Goal: Task Accomplishment & Management: Manage account settings

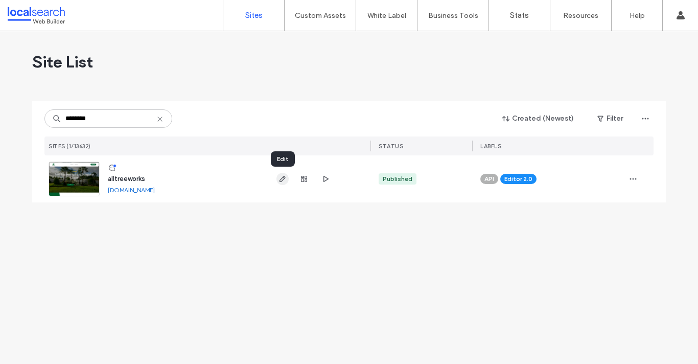
type input "********"
click at [279, 181] on icon "button" at bounding box center [283, 179] width 8 height 8
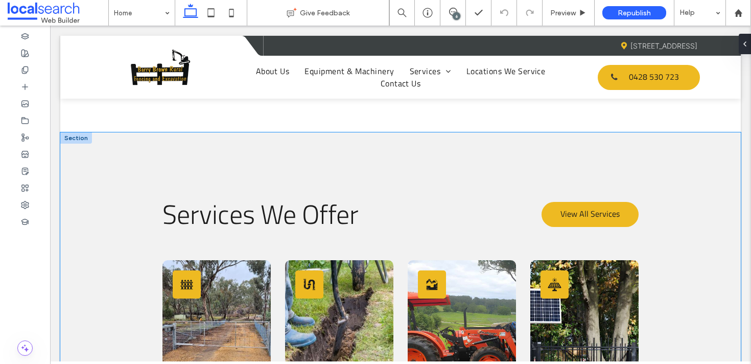
scroll to position [1210, 0]
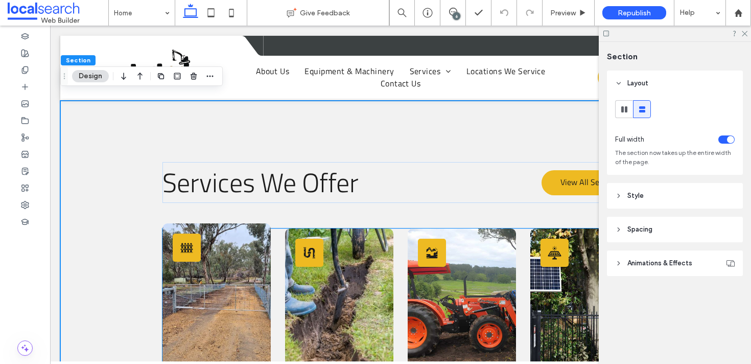
click at [165, 223] on link at bounding box center [217, 310] width 108 height 174
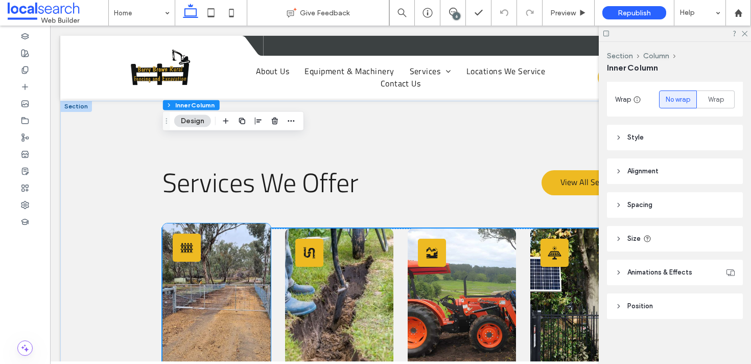
scroll to position [1287, 0]
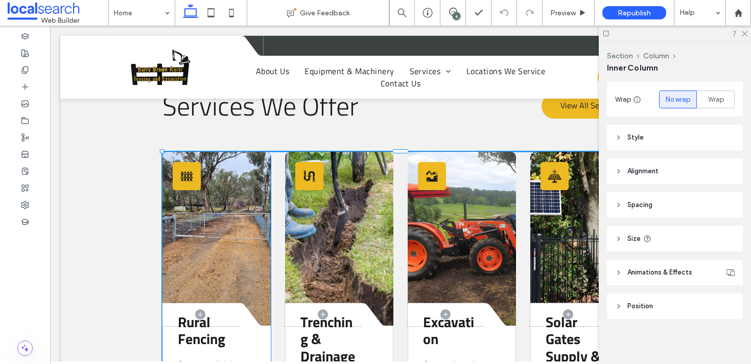
drag, startPoint x: 162, startPoint y: 279, endPoint x: 121, endPoint y: 273, distance: 41.8
click at [121, 273] on div "Services We Offer View All Services Fence Icon Divider Icon Rural Fencing Stron…" at bounding box center [400, 337] width 681 height 627
drag, startPoint x: 163, startPoint y: 279, endPoint x: 118, endPoint y: 273, distance: 45.3
click at [118, 273] on div "Services We Offer View All Services Fence Icon Divider Icon Rural Fencing Stron…" at bounding box center [400, 337] width 681 height 627
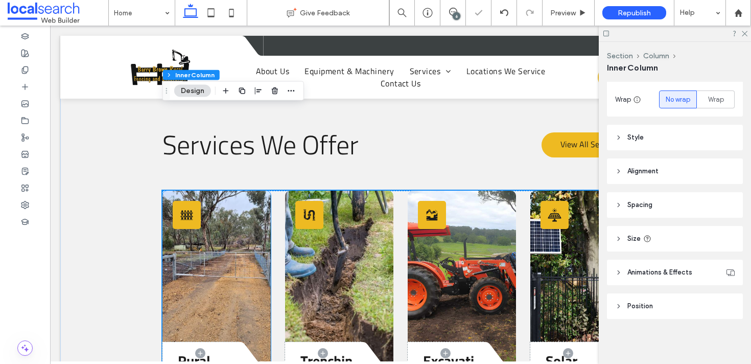
scroll to position [1176, 0]
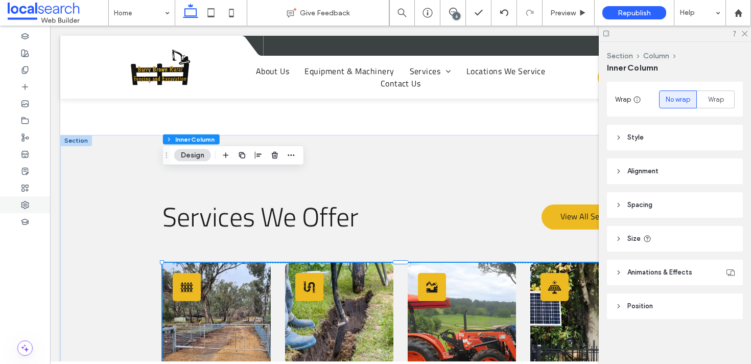
click at [39, 202] on div at bounding box center [25, 204] width 50 height 17
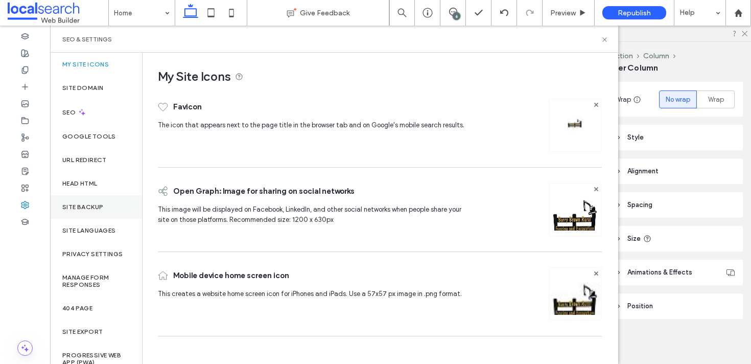
click at [107, 202] on div "Site Backup" at bounding box center [96, 207] width 92 height 24
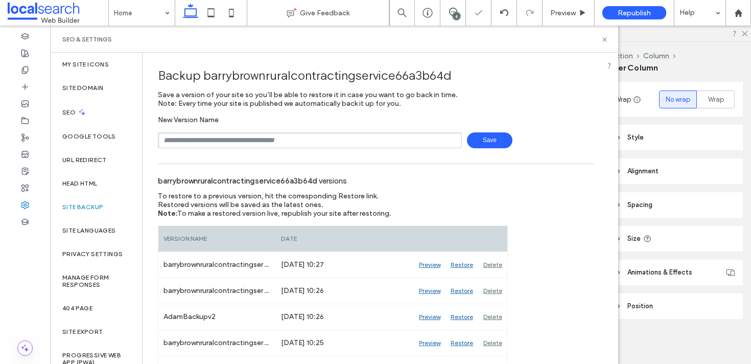
click at [491, 143] on span "Save" at bounding box center [489, 140] width 45 height 16
click at [606, 38] on use at bounding box center [605, 39] width 4 height 4
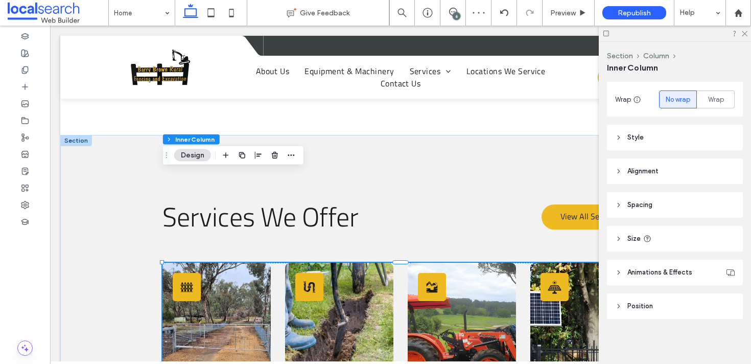
click at [665, 136] on header "Style" at bounding box center [675, 138] width 136 height 26
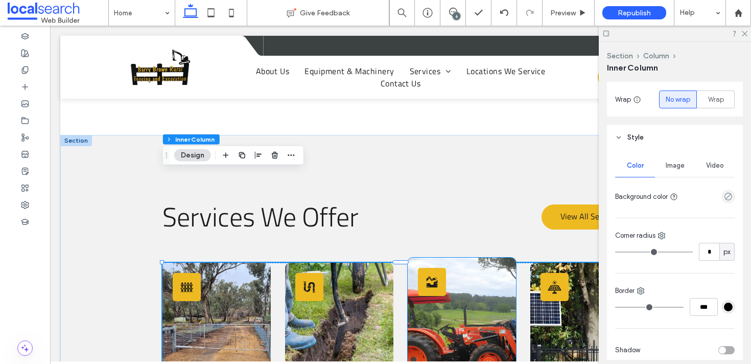
click at [455, 258] on link at bounding box center [462, 345] width 108 height 174
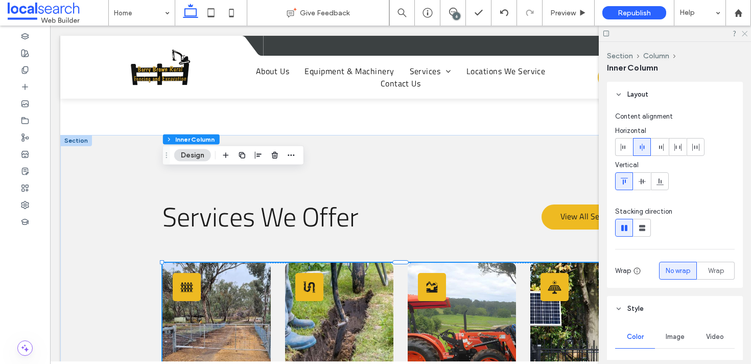
click at [744, 34] on icon at bounding box center [744, 33] width 7 height 7
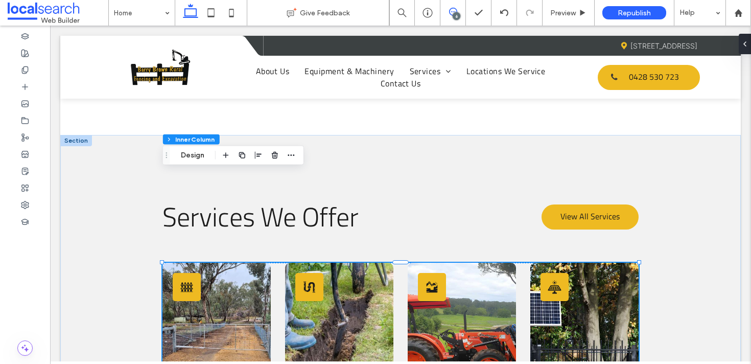
click at [446, 14] on span at bounding box center [453, 12] width 25 height 8
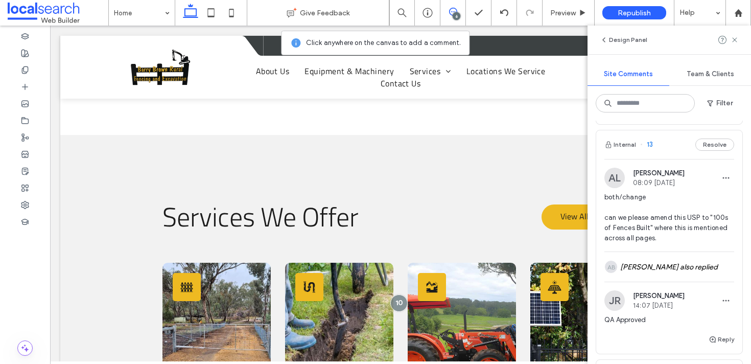
scroll to position [242, 0]
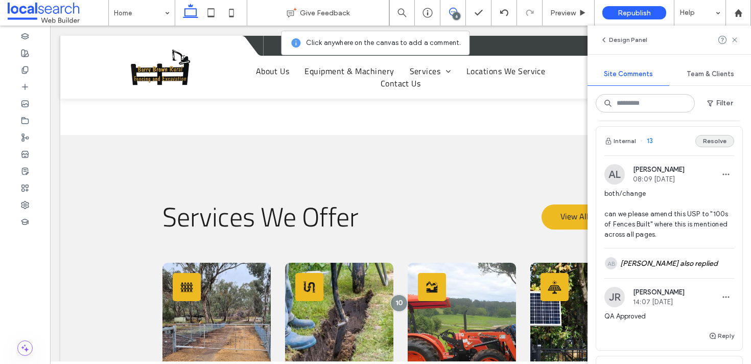
click at [710, 138] on button "Resolve" at bounding box center [715, 141] width 39 height 12
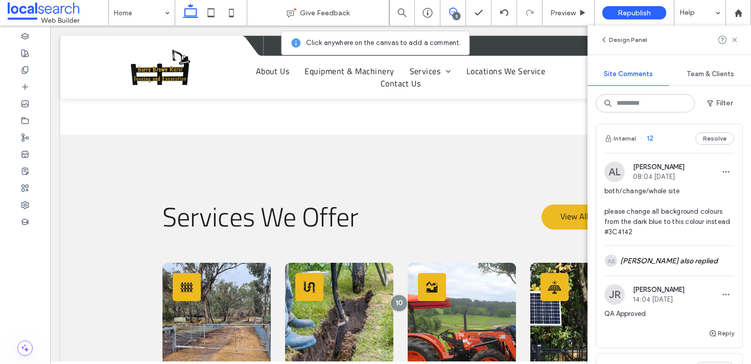
scroll to position [247, 0]
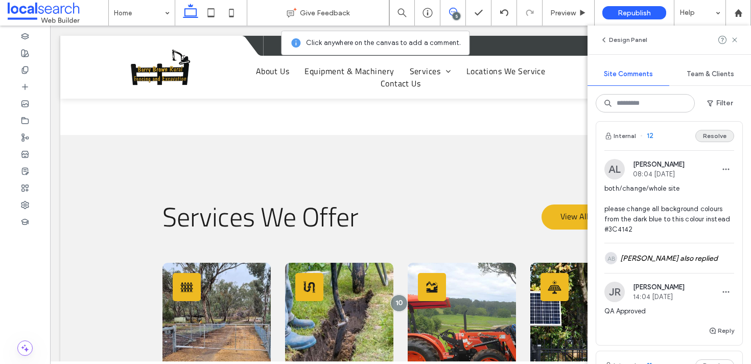
click at [713, 136] on button "Resolve" at bounding box center [715, 136] width 39 height 12
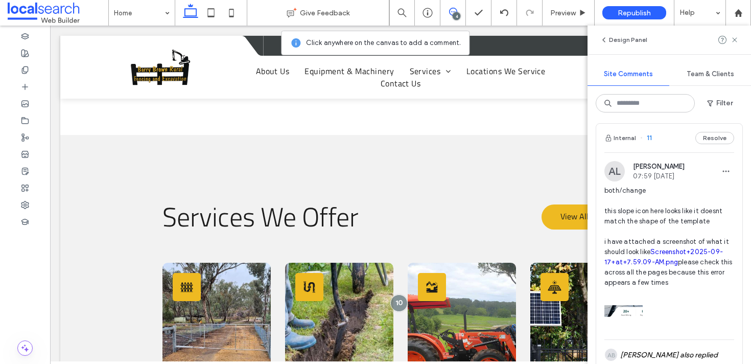
scroll to position [239, 0]
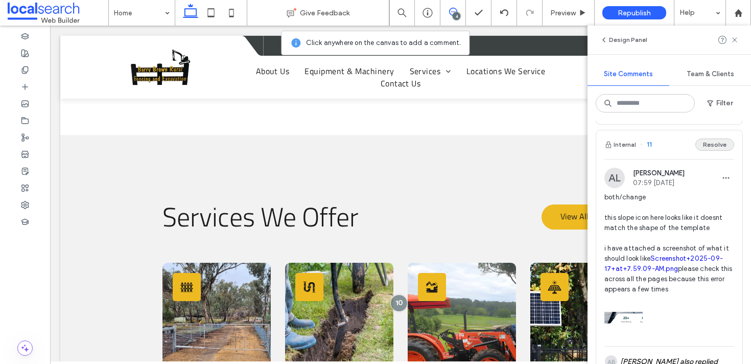
click at [716, 139] on button "Resolve" at bounding box center [715, 144] width 39 height 12
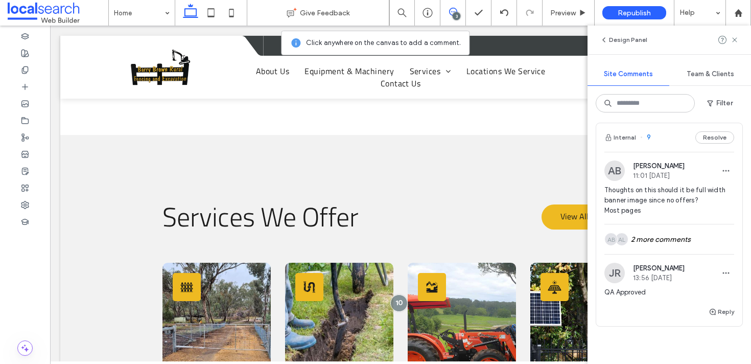
scroll to position [499, 0]
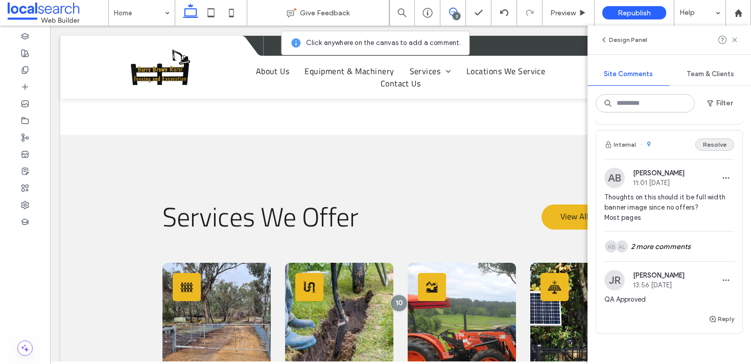
click at [715, 144] on button "Resolve" at bounding box center [715, 144] width 39 height 12
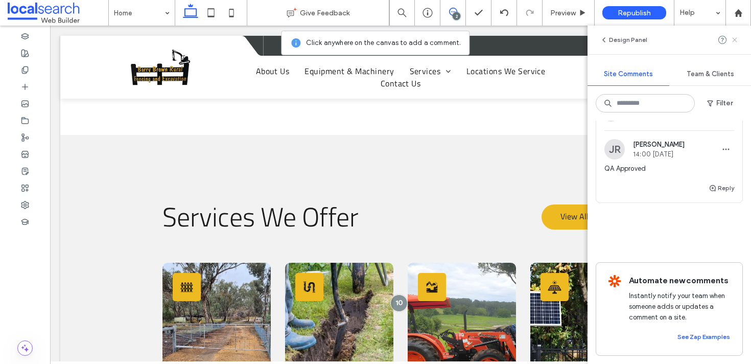
click at [733, 39] on icon at bounding box center [735, 40] width 8 height 8
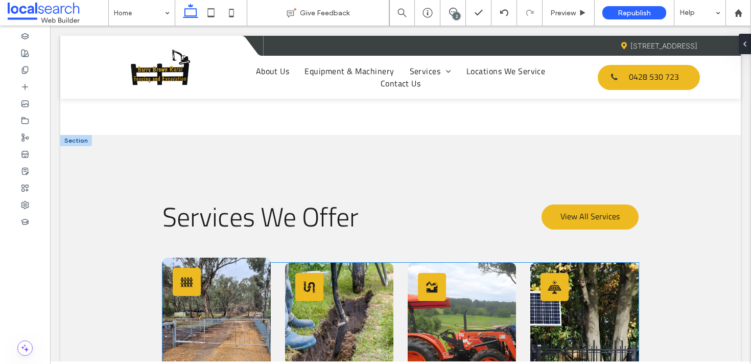
click at [179, 268] on div "Fence Icon" at bounding box center [187, 282] width 28 height 28
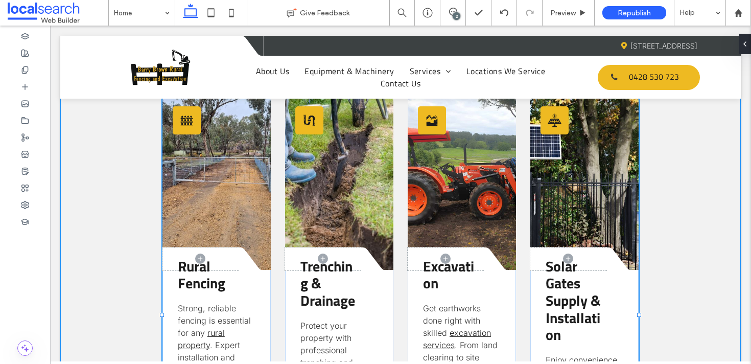
scroll to position [388, 0]
drag, startPoint x: 640, startPoint y: 224, endPoint x: 680, endPoint y: 225, distance: 40.4
click at [680, 225] on div "Services We Offer View All Services Fence Icon Divider Icon Rural Fencing Stron…" at bounding box center [400, 281] width 681 height 627
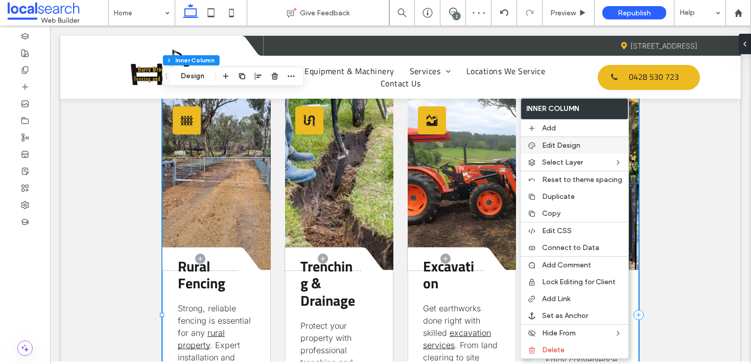
click at [571, 144] on span "Edit Design" at bounding box center [561, 145] width 38 height 9
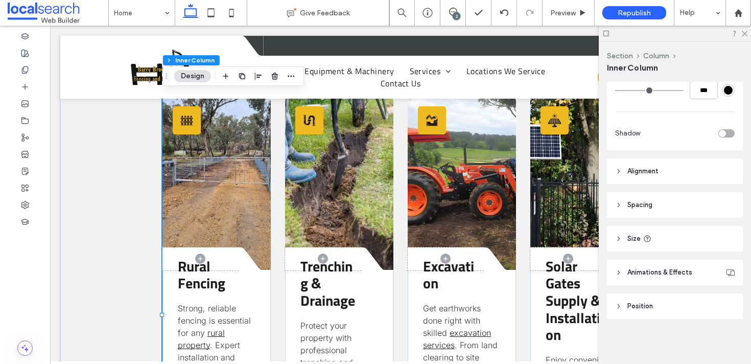
click at [648, 204] on span "Spacing" at bounding box center [640, 205] width 25 height 10
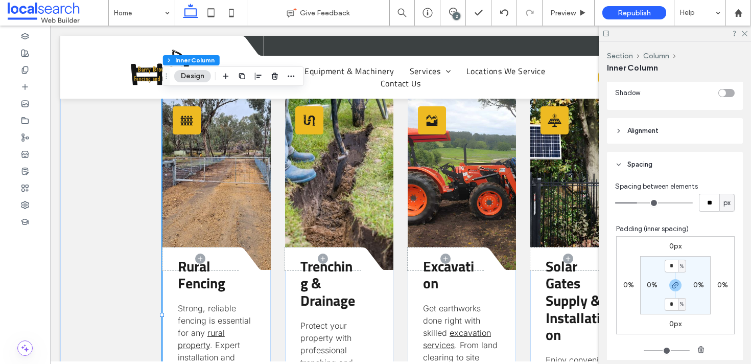
scroll to position [442, 0]
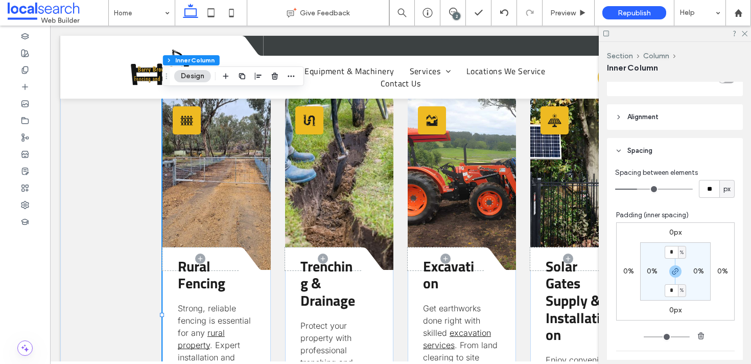
click at [628, 270] on label "0%" at bounding box center [628, 271] width 11 height 9
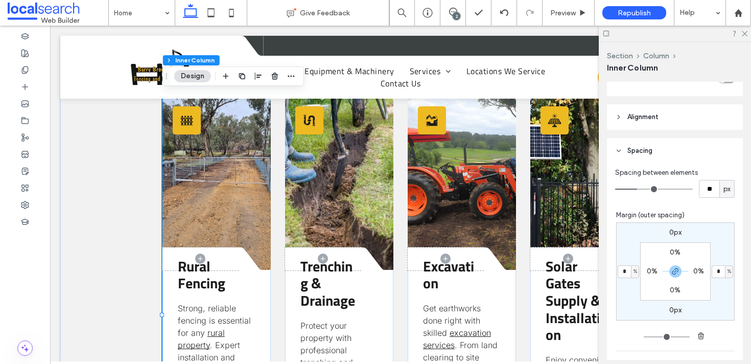
click at [648, 270] on label "0%" at bounding box center [652, 271] width 11 height 9
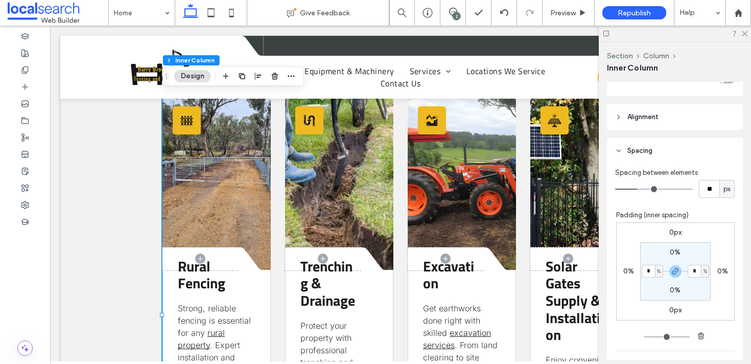
click at [626, 271] on label "0%" at bounding box center [628, 271] width 11 height 9
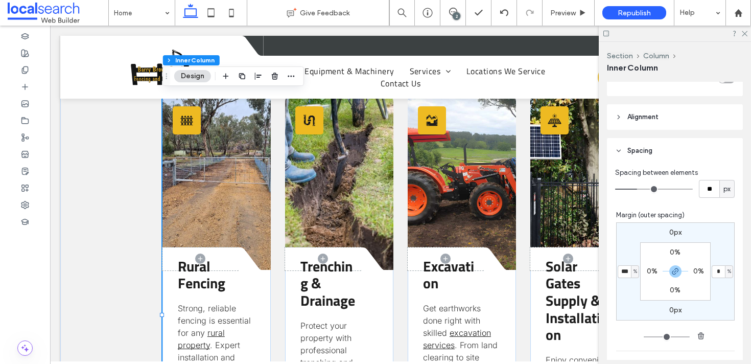
type input "***"
type input "*"
type input "***"
type input "*"
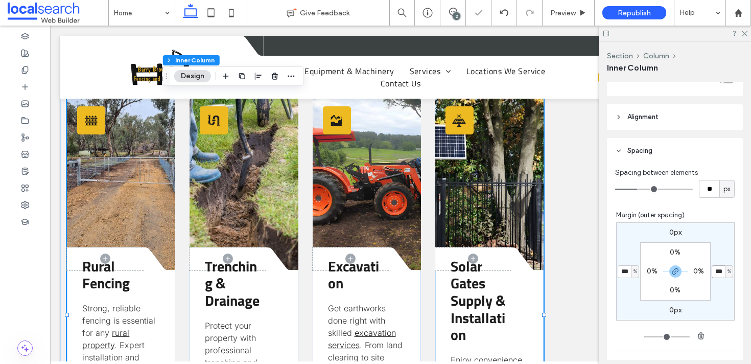
click at [718, 271] on input "***" at bounding box center [718, 271] width 13 height 13
click at [723, 246] on div "0px *** % 0px *** % 0% 0% 0% 0%" at bounding box center [675, 271] width 119 height 98
click at [746, 33] on use at bounding box center [745, 34] width 6 height 6
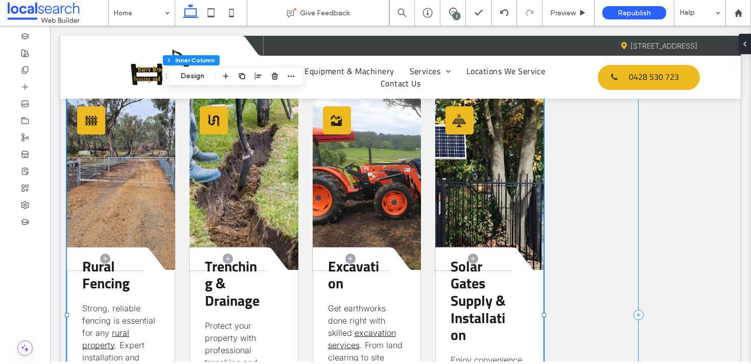
click at [544, 226] on div "Fence Icon Divider Icon Rural Fencing Strong, reliable fencing is essential for…" at bounding box center [401, 314] width 476 height 437
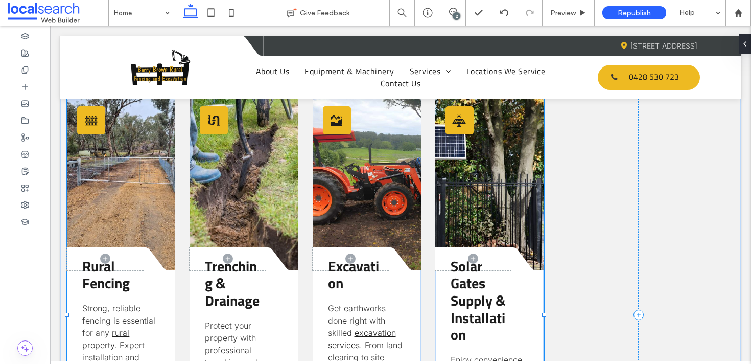
drag, startPoint x: 543, startPoint y: 223, endPoint x: 662, endPoint y: 236, distance: 119.3
click at [662, 236] on div "Services We Offer View All Services Fence Icon Divider Icon Rural Fencing Stron…" at bounding box center [400, 281] width 681 height 627
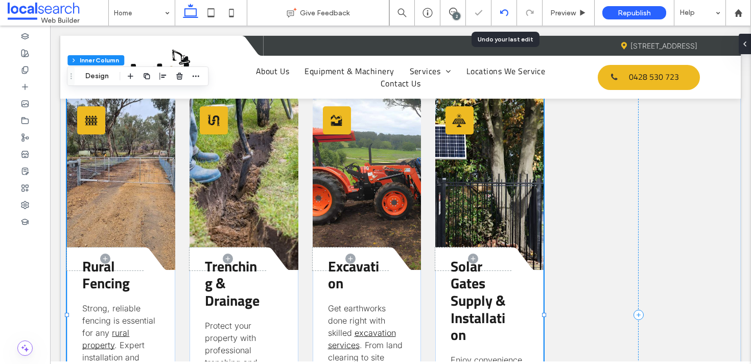
click at [502, 11] on use at bounding box center [504, 12] width 8 height 7
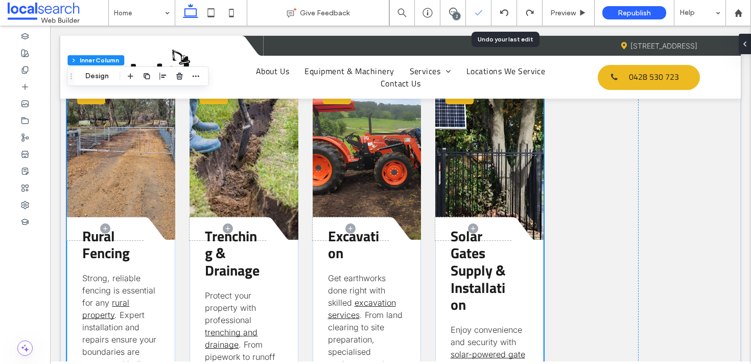
scroll to position [1373, 0]
click at [504, 7] on div at bounding box center [505, 13] width 26 height 26
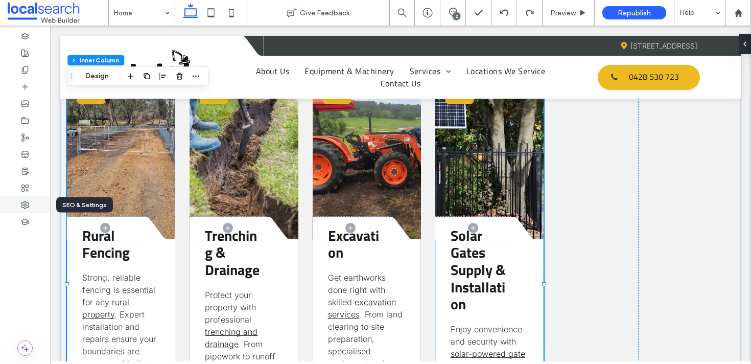
click at [32, 205] on div at bounding box center [25, 204] width 50 height 17
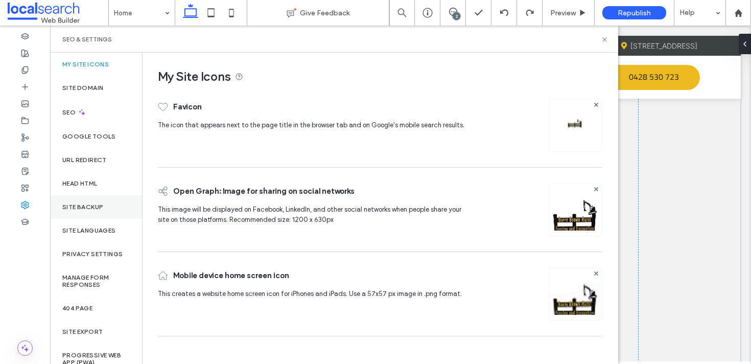
click at [91, 206] on label "Site Backup" at bounding box center [82, 206] width 41 height 7
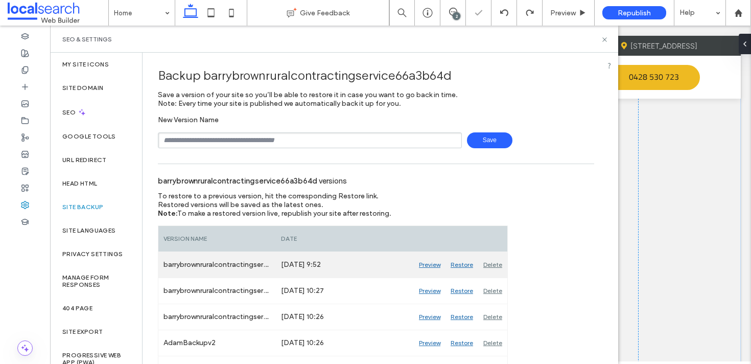
click at [461, 260] on div "Restore" at bounding box center [462, 265] width 33 height 26
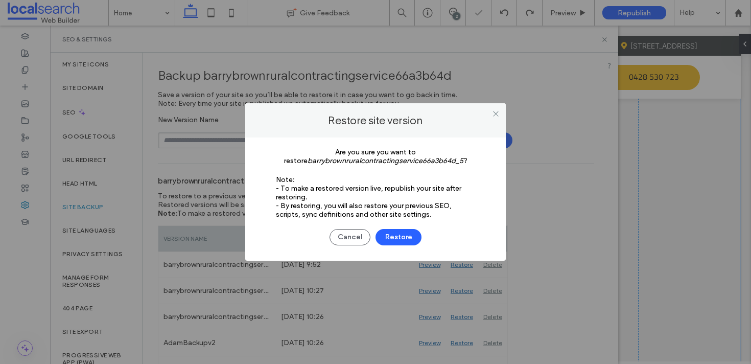
click at [407, 228] on div "Cancel Restore" at bounding box center [376, 232] width 230 height 27
click at [408, 236] on button "Restore" at bounding box center [399, 237] width 46 height 16
